Goal: Obtain resource: Download file/media

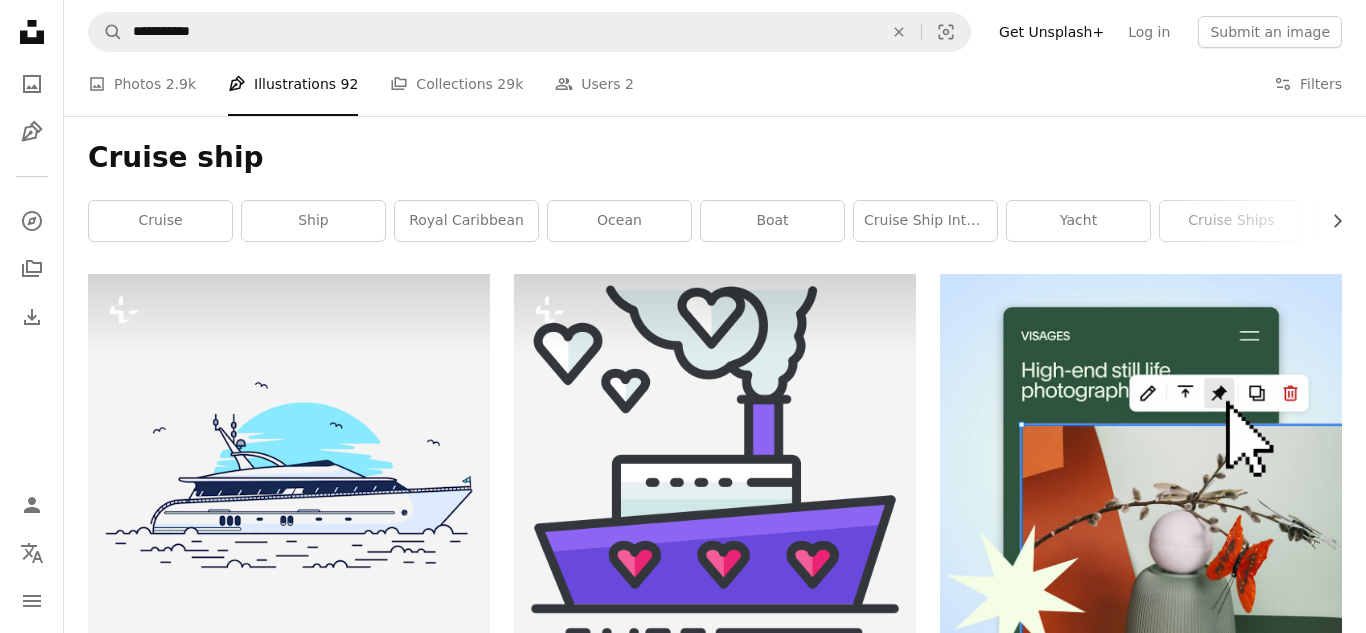
scroll to position [1507, 0]
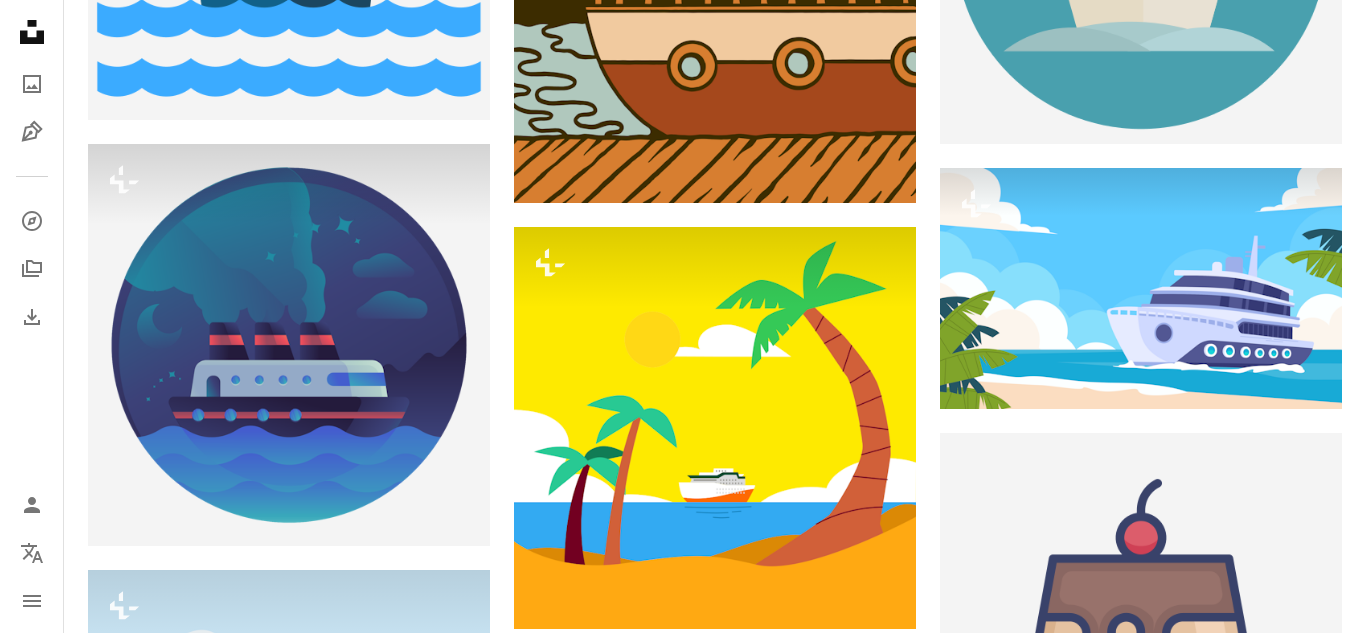
click at [847, 589] on button "A lock Download" at bounding box center [840, 593] width 112 height 32
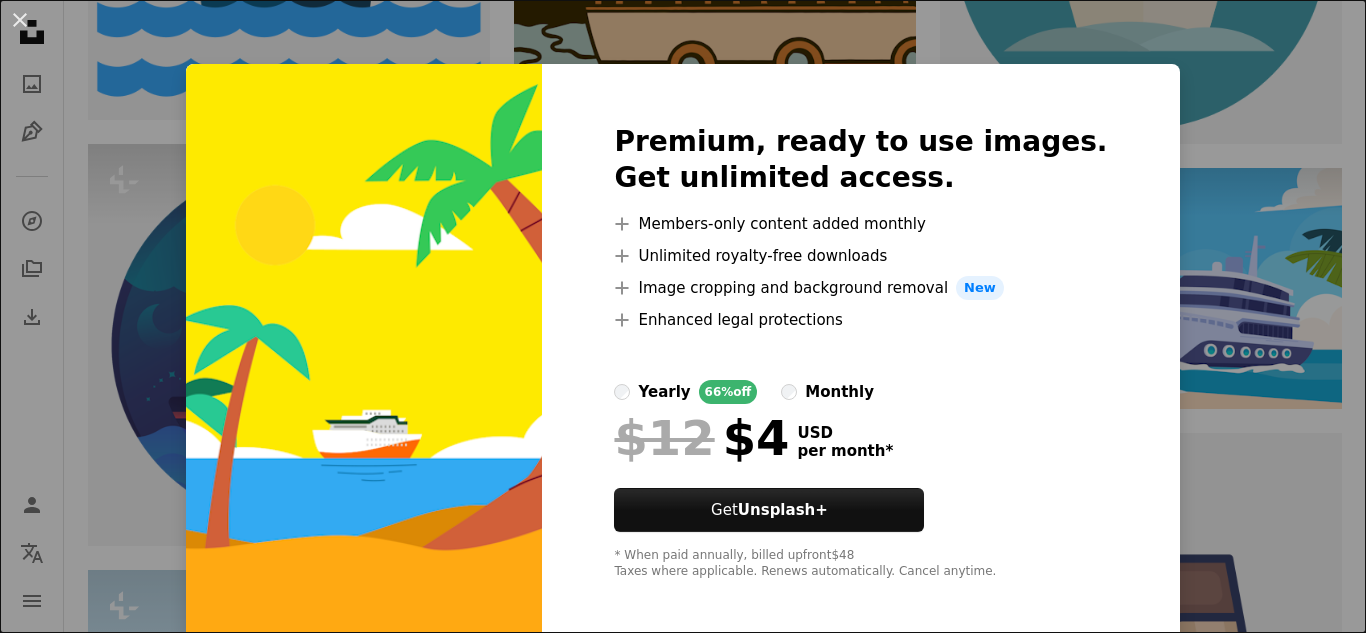
click at [1231, 133] on div "An X shape Premium, ready to use images. Get unlimited access. A plus sign Memb…" at bounding box center [683, 316] width 1366 height 633
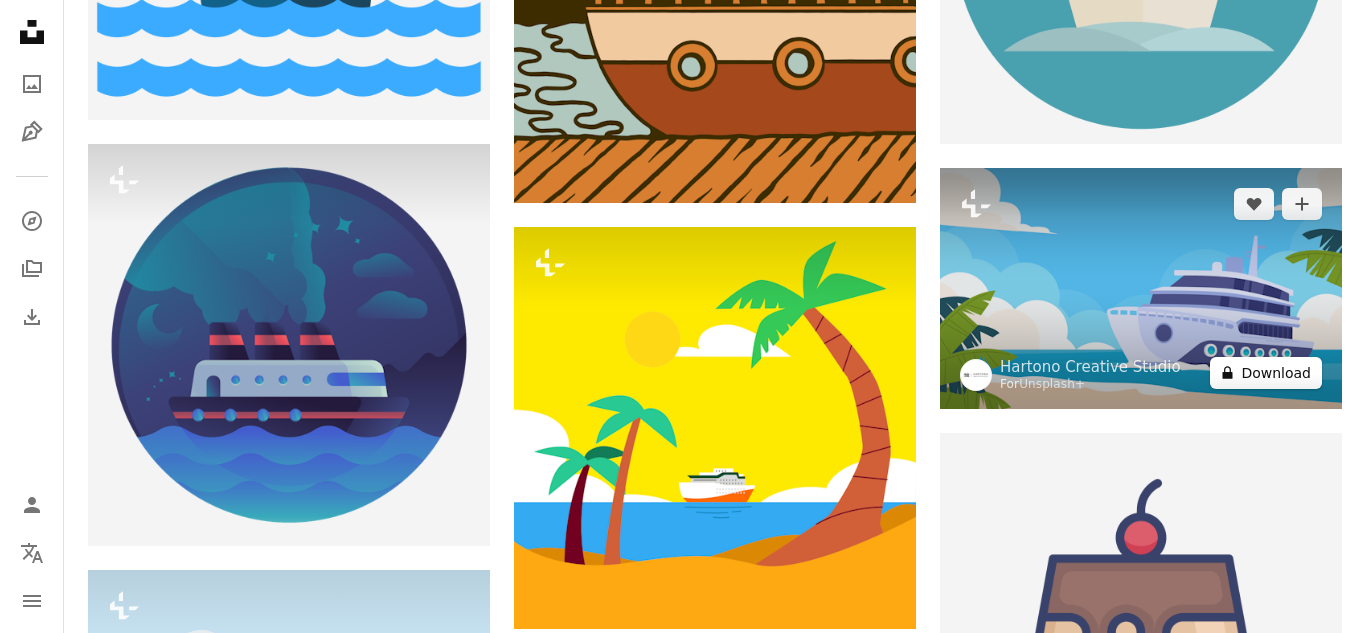
click at [1275, 368] on button "A lock Download" at bounding box center [1266, 373] width 112 height 32
click at [1241, 361] on button "A lock Download" at bounding box center [1266, 373] width 112 height 32
